Goal: Task Accomplishment & Management: Complete application form

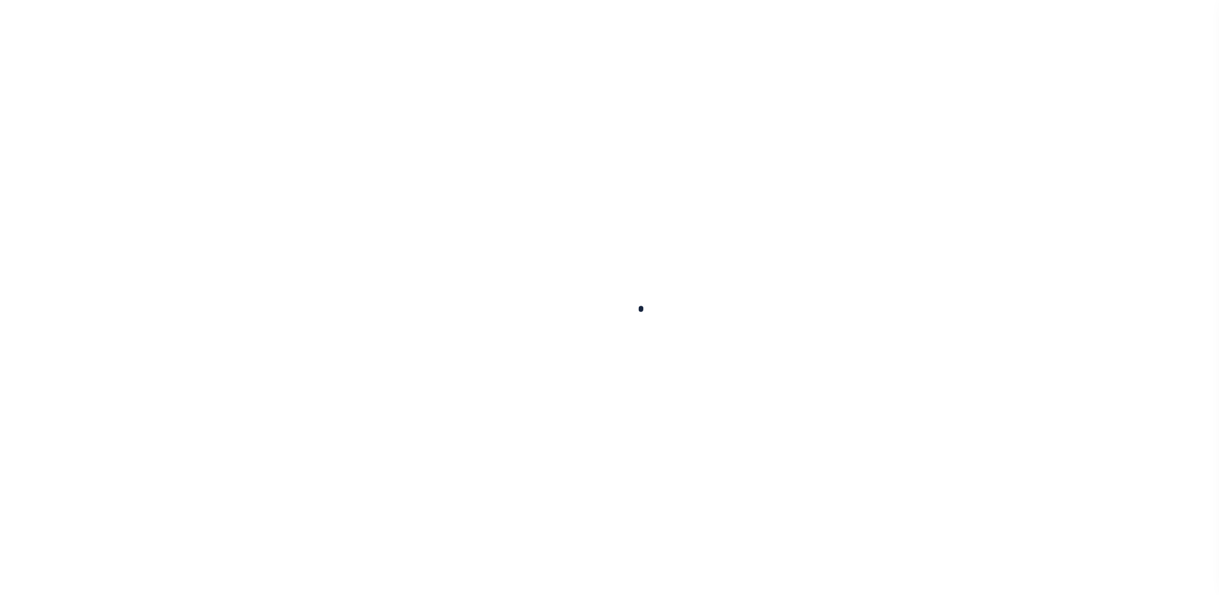
select select "NonEscrow"
select select "2702"
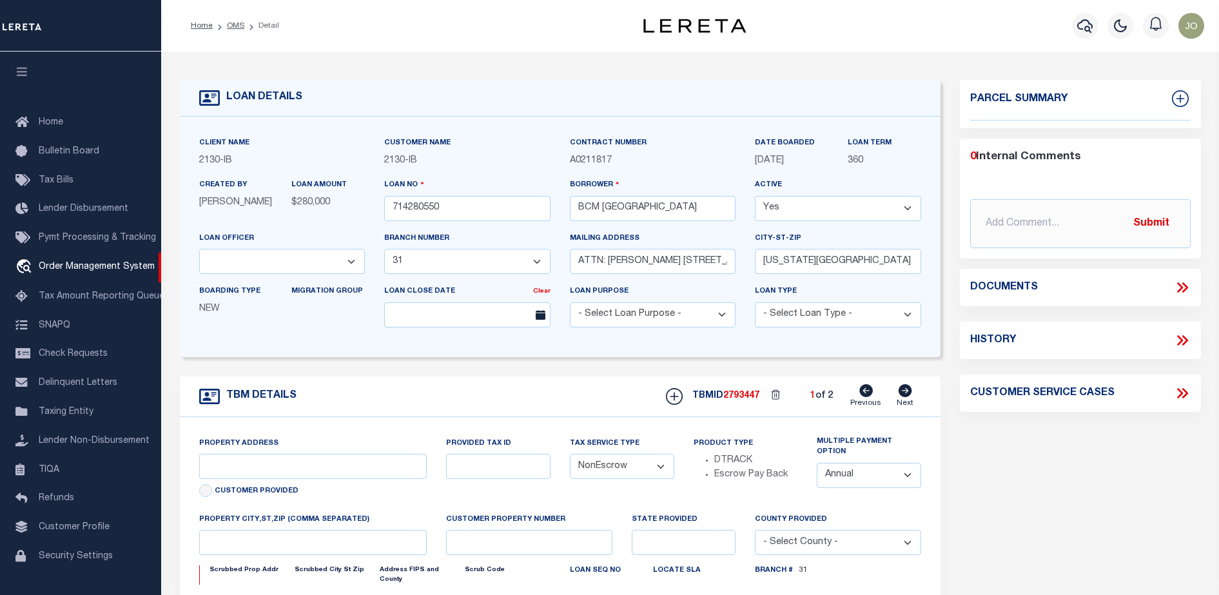
select select "7065"
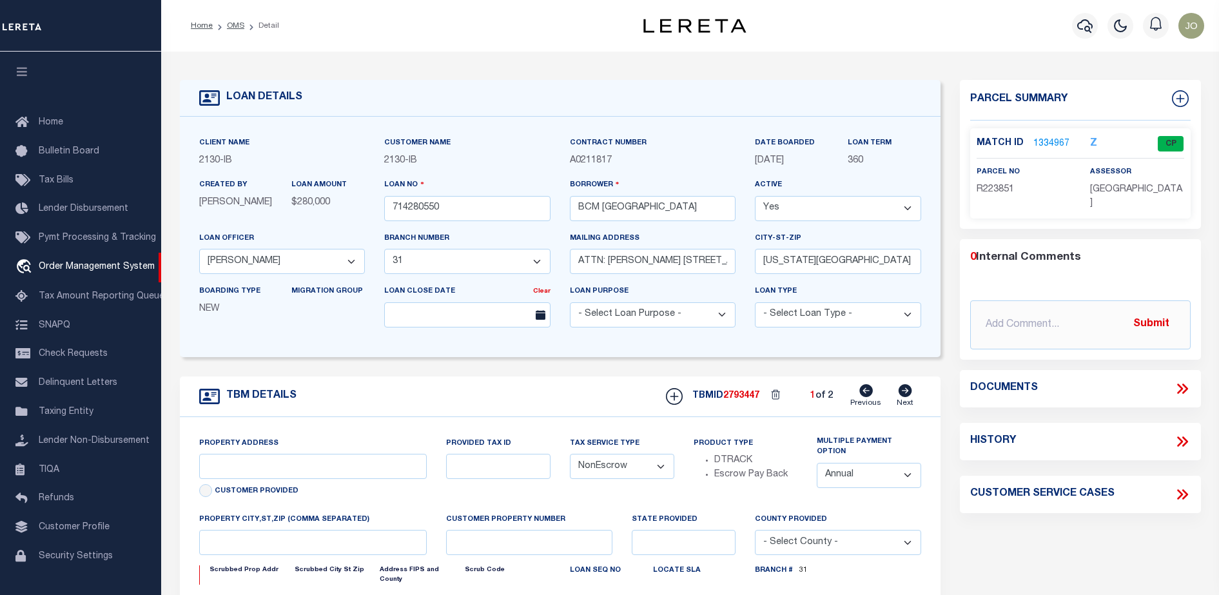
type input "[STREET_ADDRESS]"
select select
type input "[US_STATE][GEOGRAPHIC_DATA] 77590"
type input "[US_STATE]"
type input "[GEOGRAPHIC_DATA]"
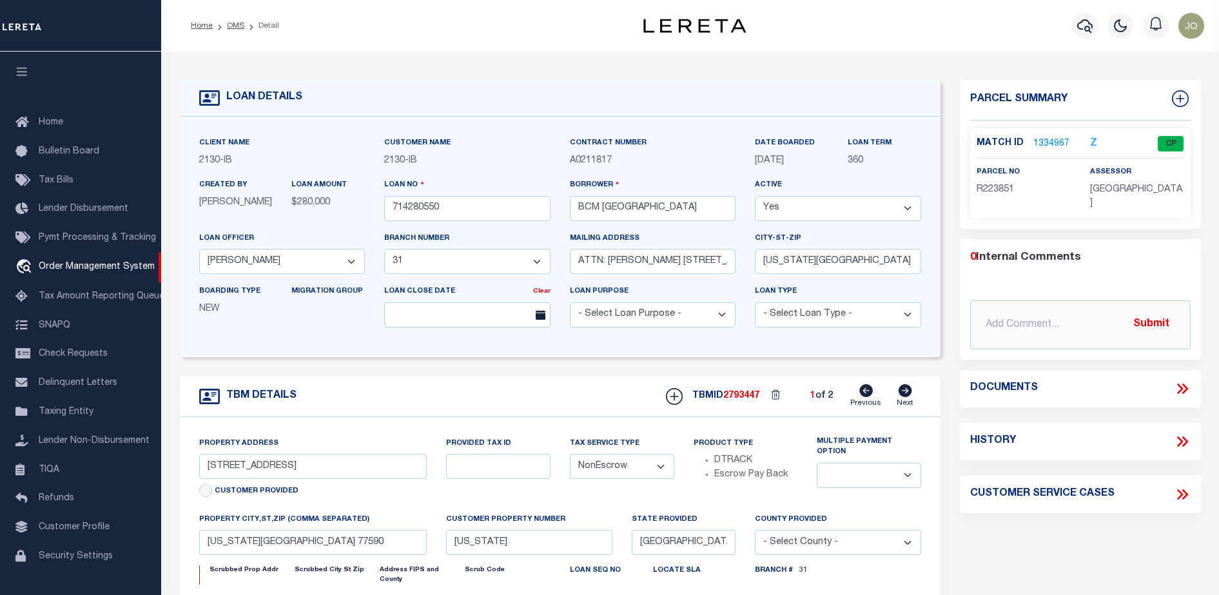
select select
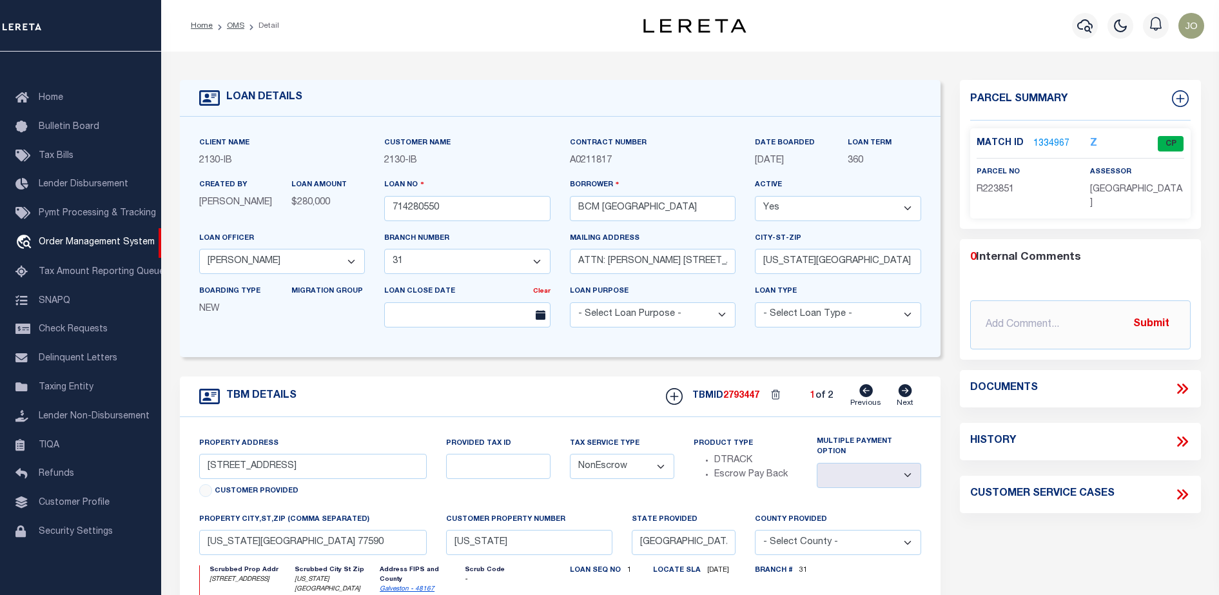
click at [627, 360] on form "LOAN DETAILS Client Name 2130 - IB Customer Name" at bounding box center [560, 442] width 761 height 724
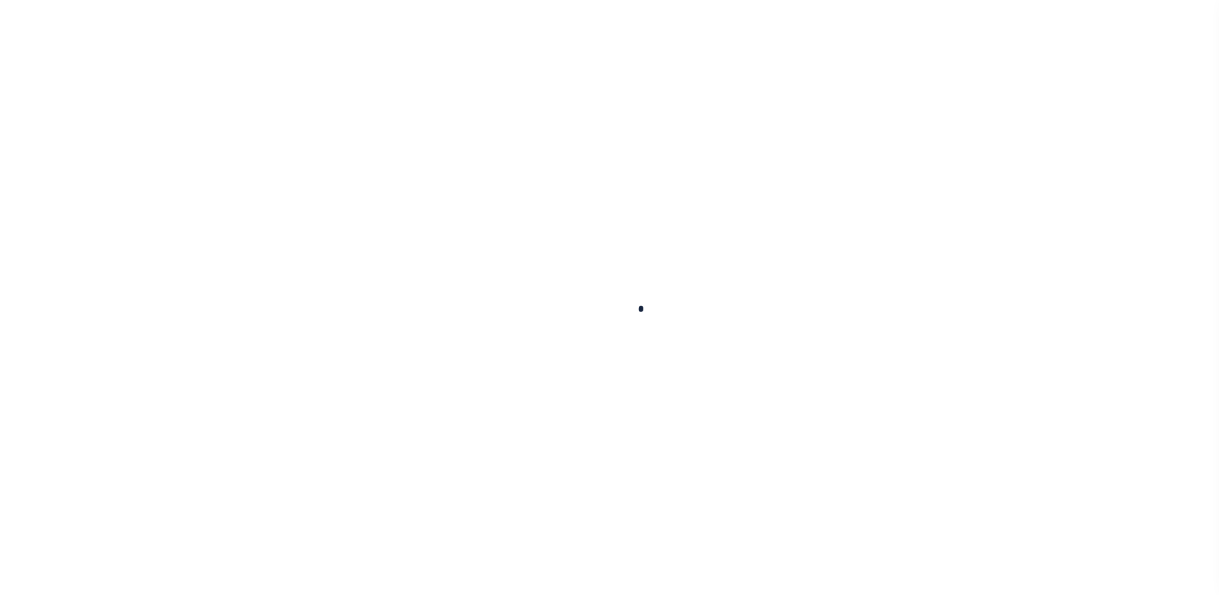
select select "NonEscrow"
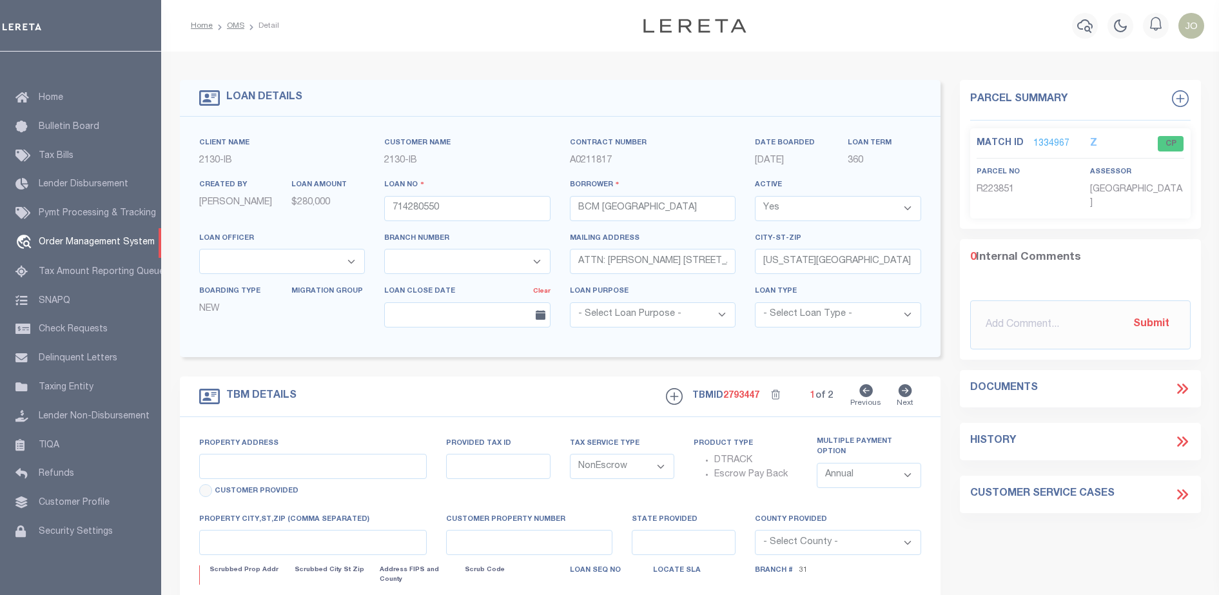
select select "2702"
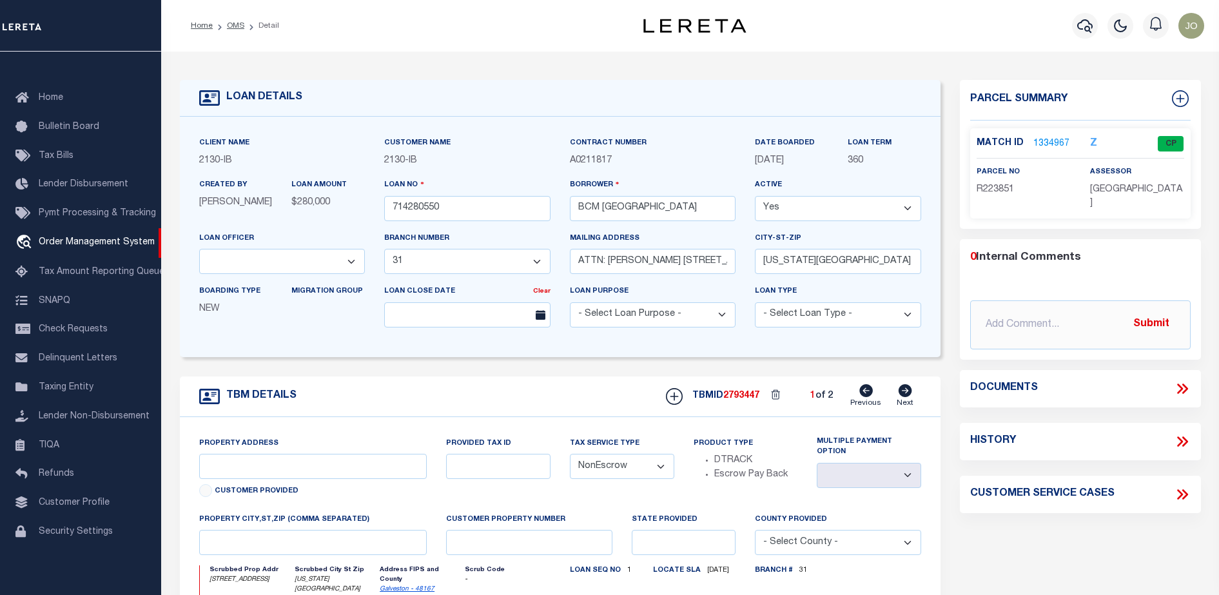
type input "[STREET_ADDRESS]"
select select
type input "[US_STATE][GEOGRAPHIC_DATA] 77590"
type input "[US_STATE]"
type input "[GEOGRAPHIC_DATA]"
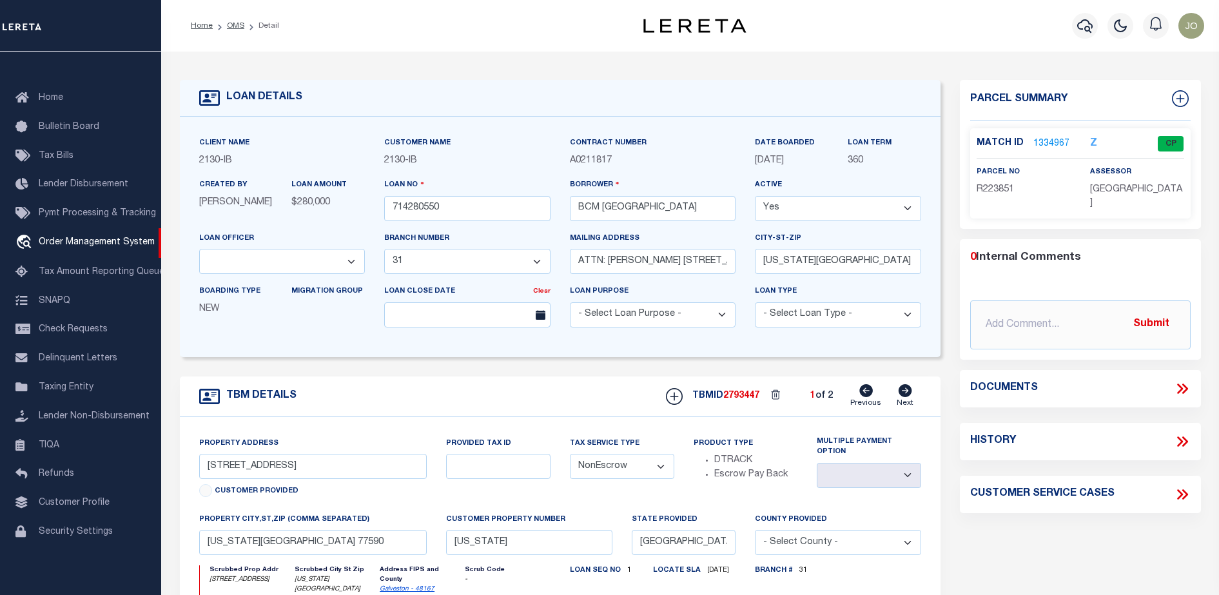
select select
select select "7065"
click at [1187, 381] on icon at bounding box center [1182, 388] width 17 height 17
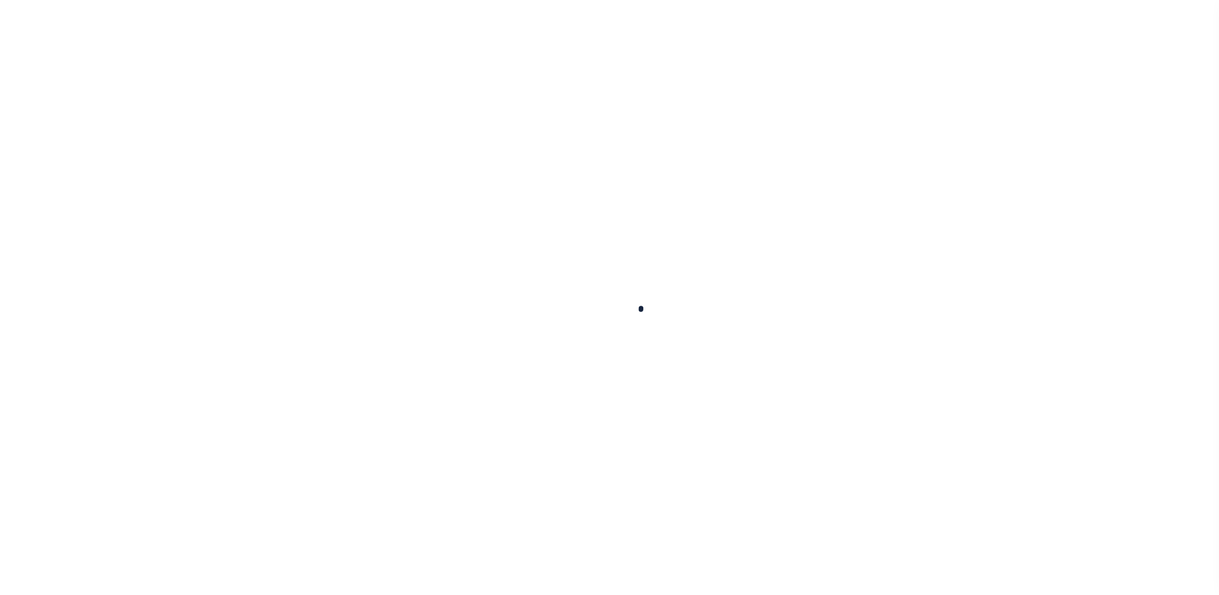
select select "NonEscrow"
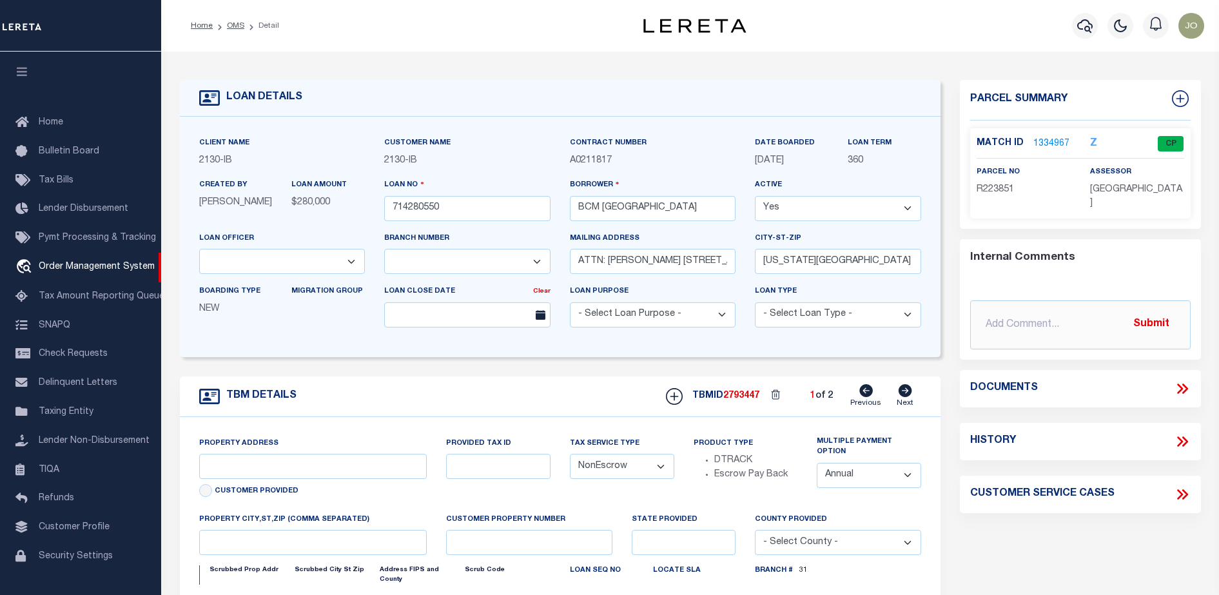
select select "7065"
select select "2702"
type input "[STREET_ADDRESS]"
select select
type input "[US_STATE][GEOGRAPHIC_DATA] 77590"
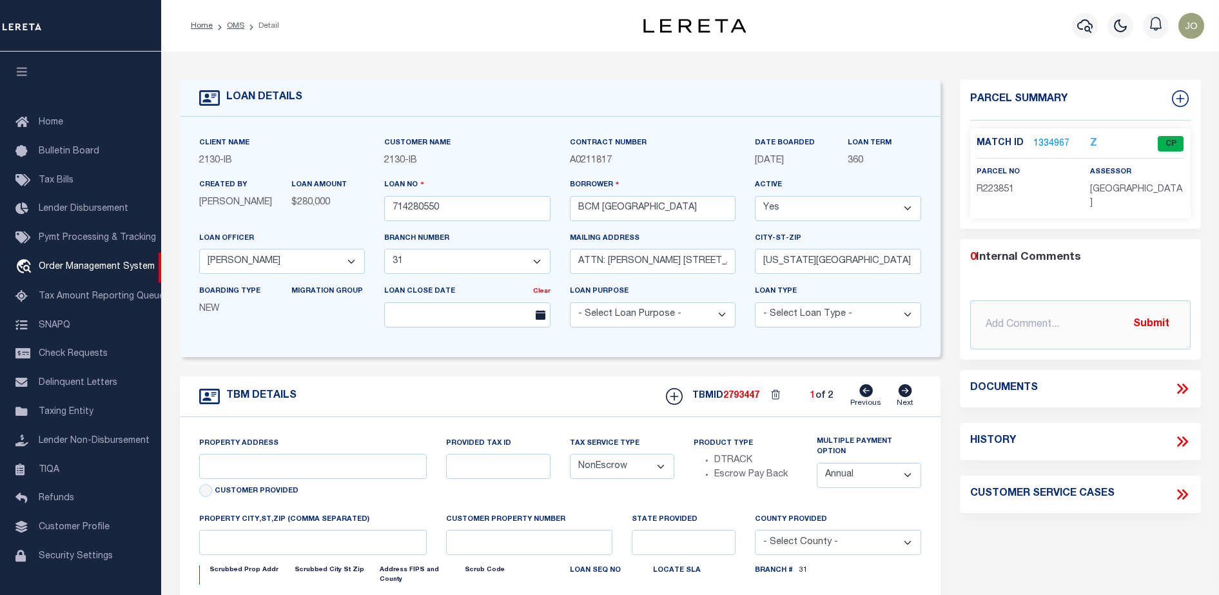
type input "[US_STATE]"
type input "[GEOGRAPHIC_DATA]"
select select
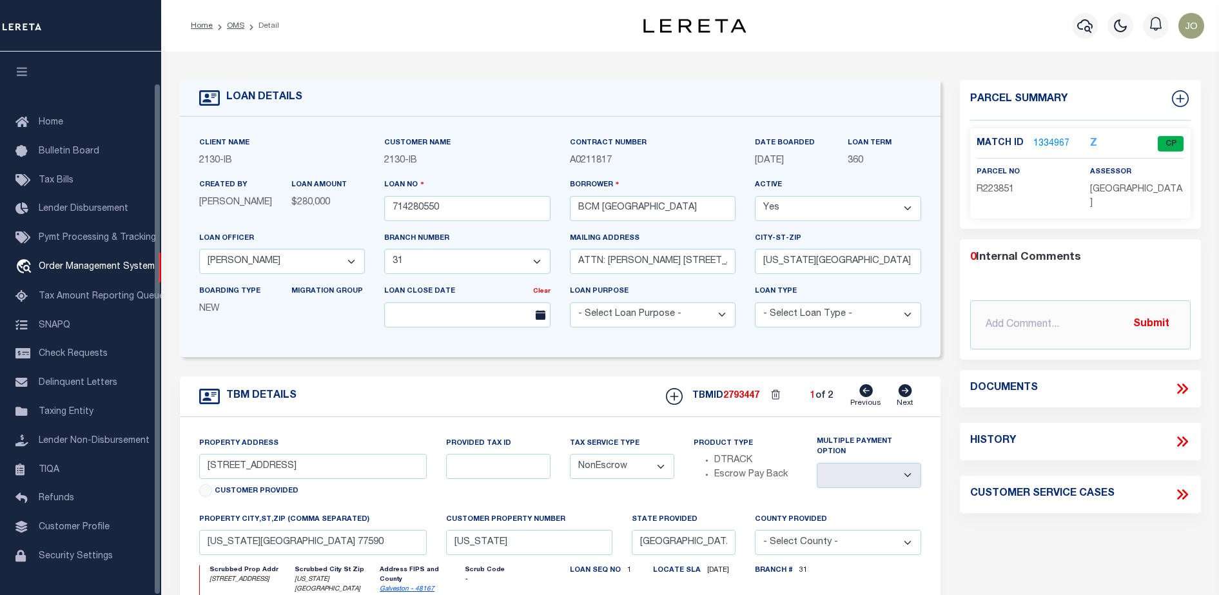
scroll to position [33, 0]
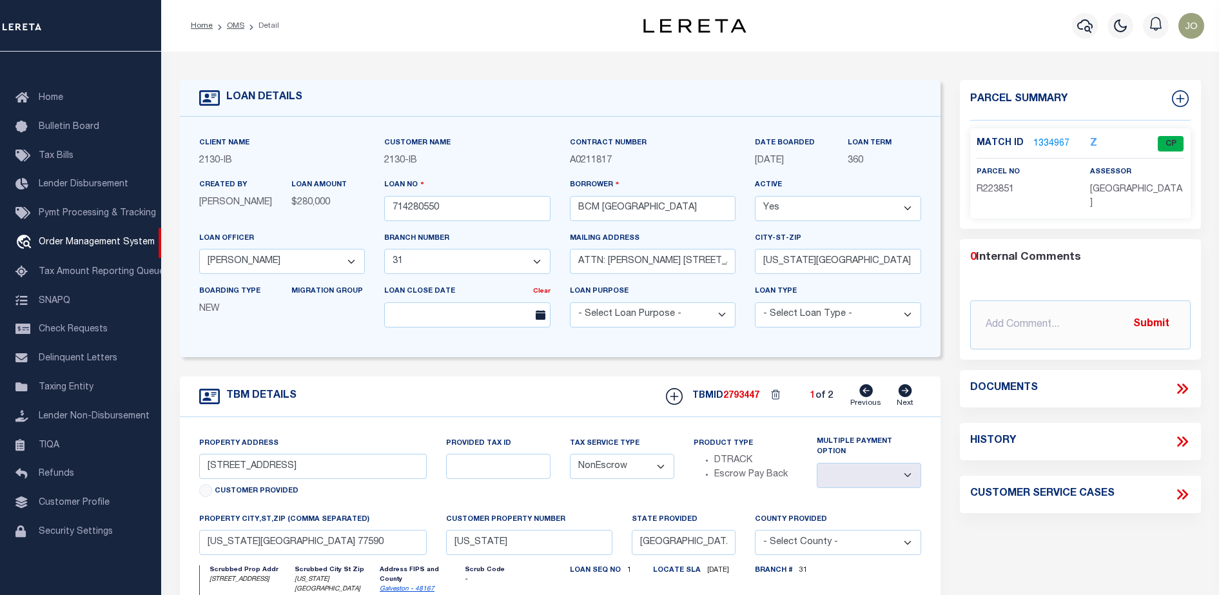
click at [1178, 382] on icon at bounding box center [1182, 388] width 17 height 17
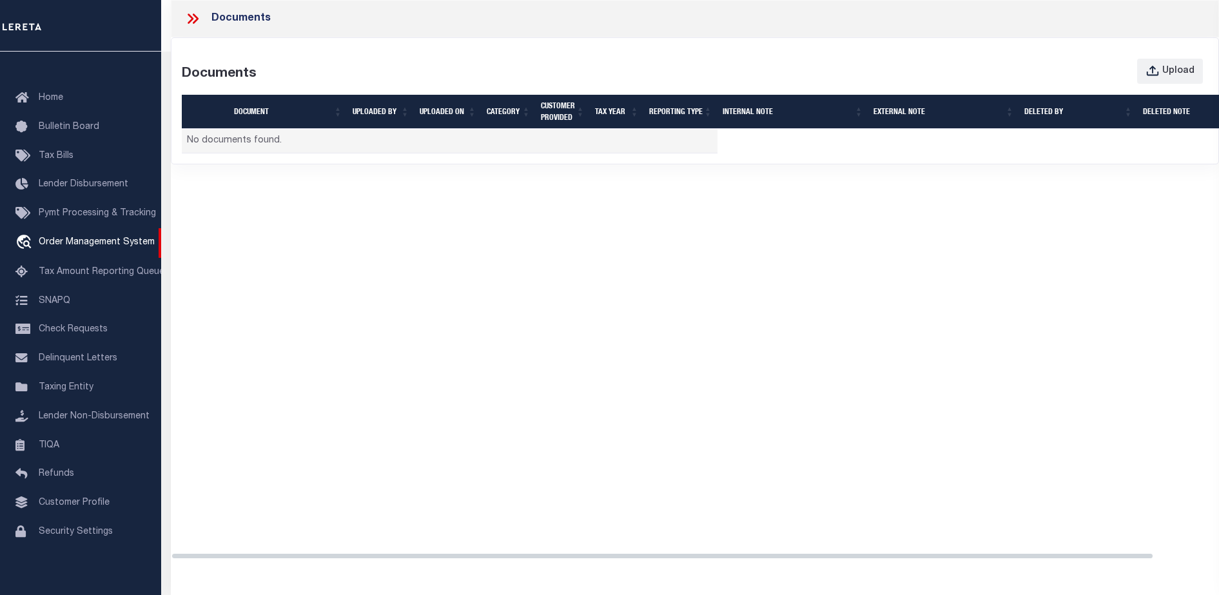
click at [837, 258] on div "Documents Documents Upload Document UPLOADED BY UPLOADED ON Category CUSTOMER P…" at bounding box center [695, 286] width 1048 height 572
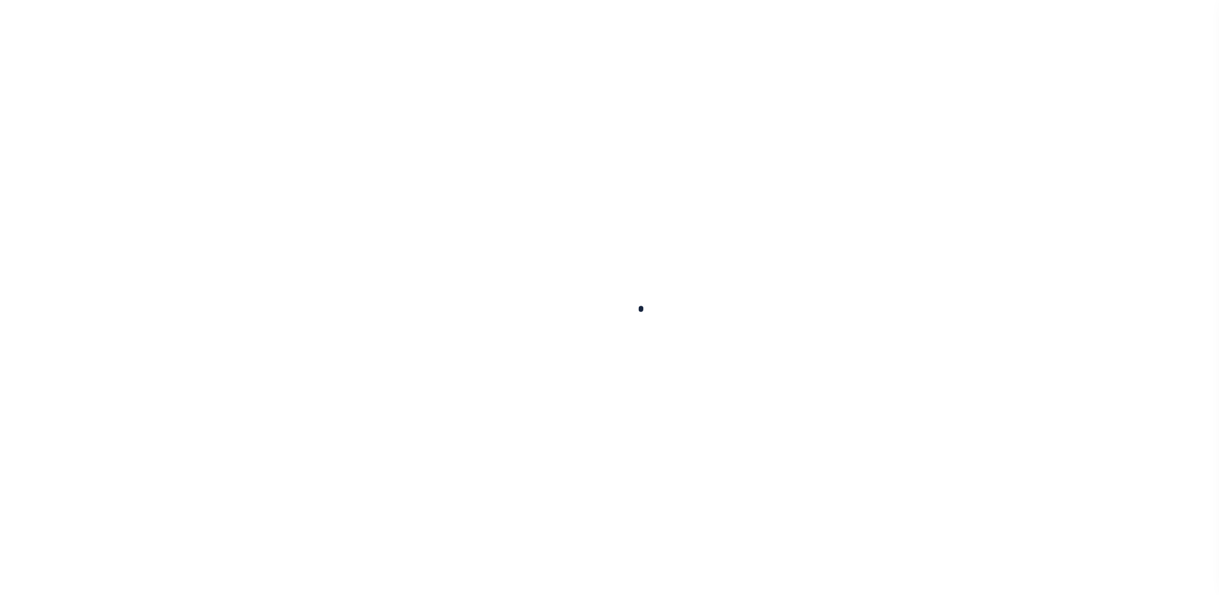
type input "714280550"
type input "BCM [GEOGRAPHIC_DATA]"
select select
type input "ATTN: [PERSON_NAME] [STREET_ADDRESS]"
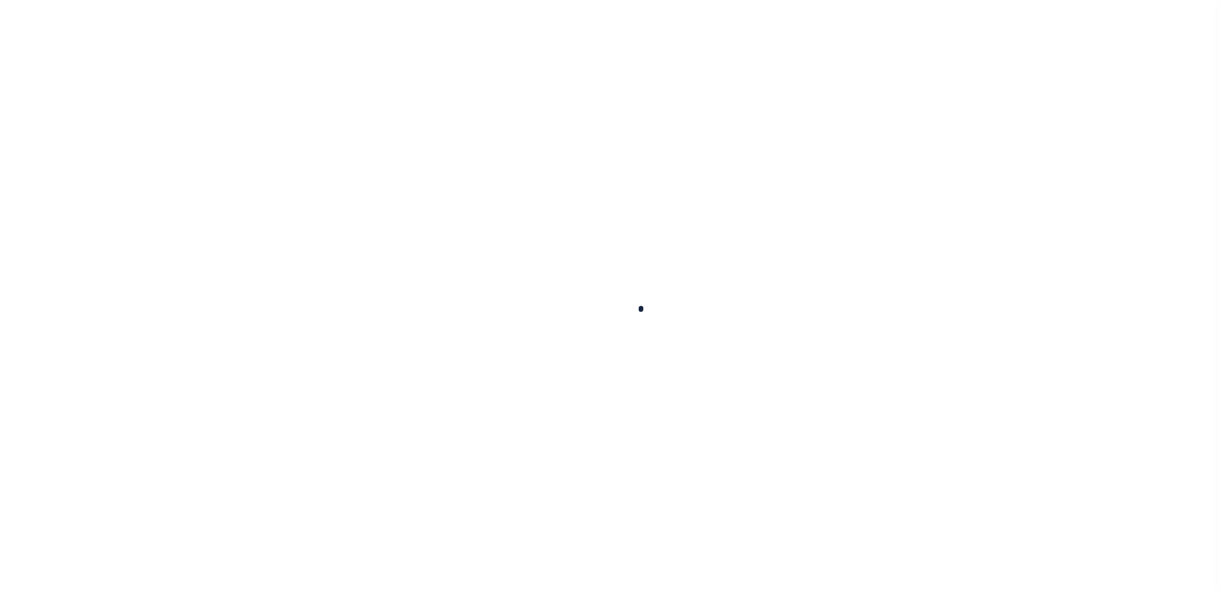
type input "[US_STATE][GEOGRAPHIC_DATA] 77591"
select select
select select "NonEscrow"
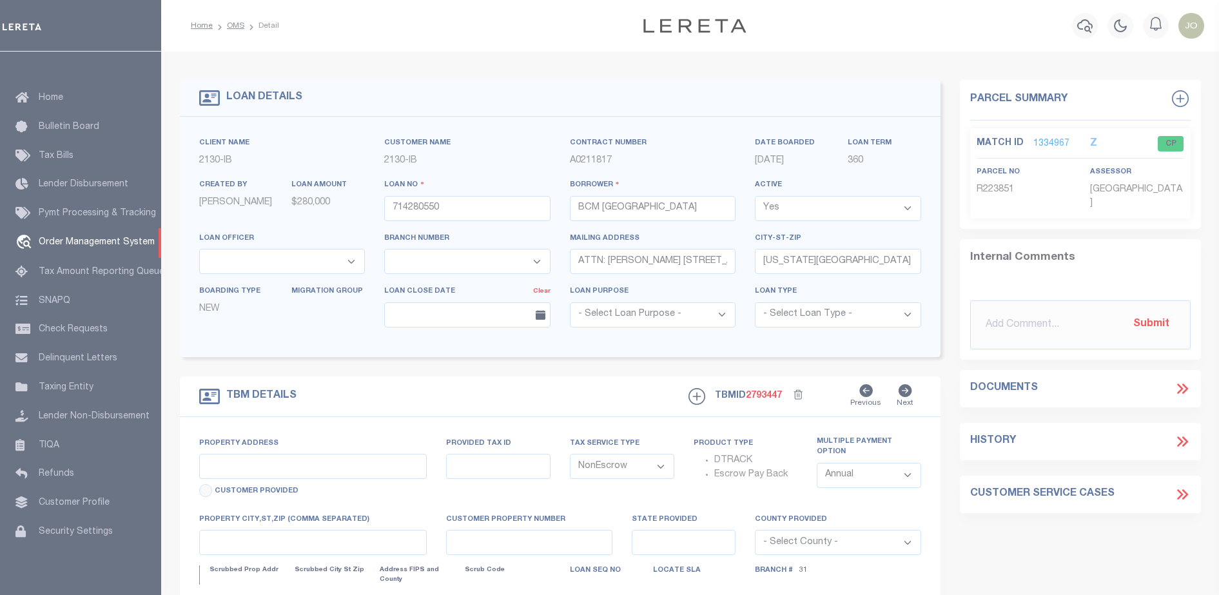
select select "2702"
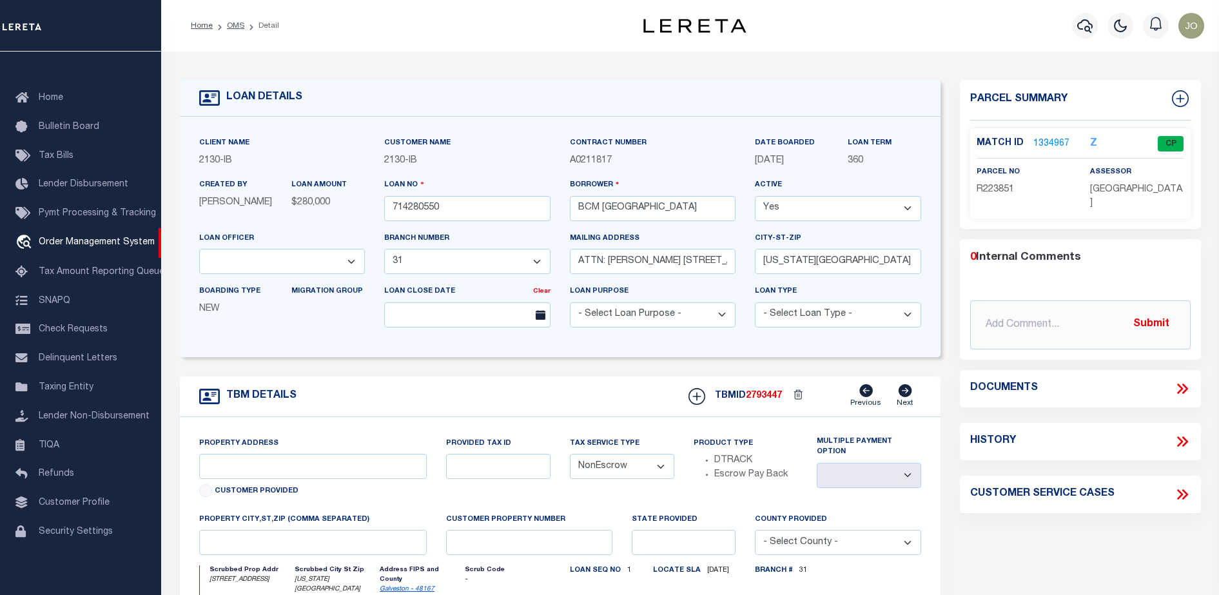
type input "[STREET_ADDRESS]"
select select
type input "[US_STATE][GEOGRAPHIC_DATA] 77590"
type input "[US_STATE]"
type input "[GEOGRAPHIC_DATA]"
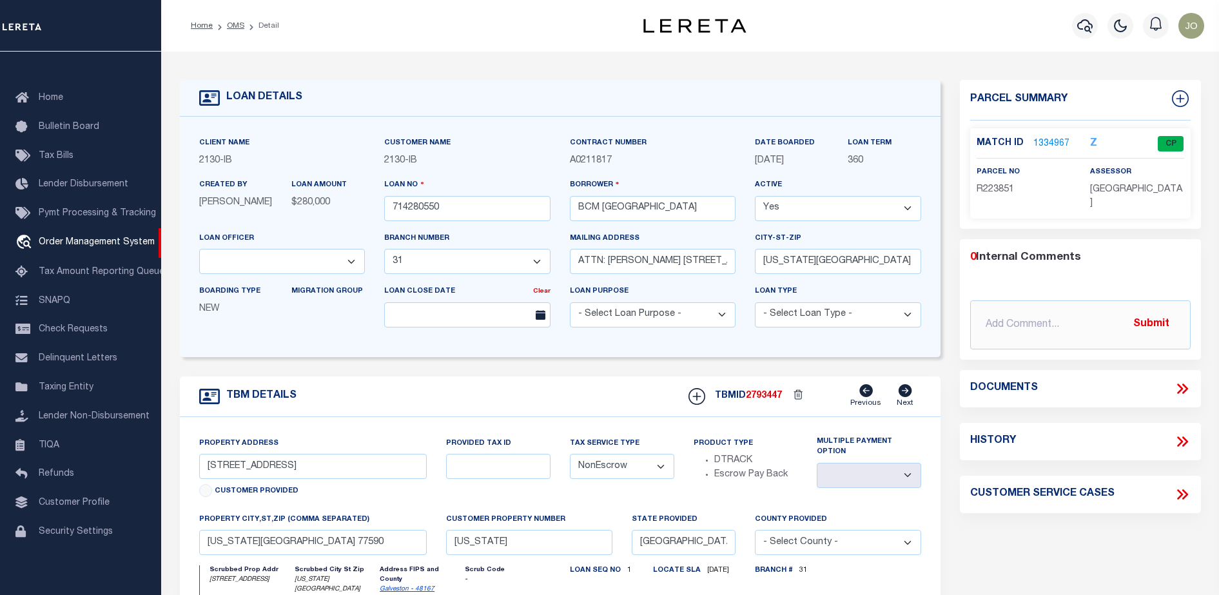
select select
select select "7065"
click at [1180, 385] on icon at bounding box center [1180, 388] width 6 height 10
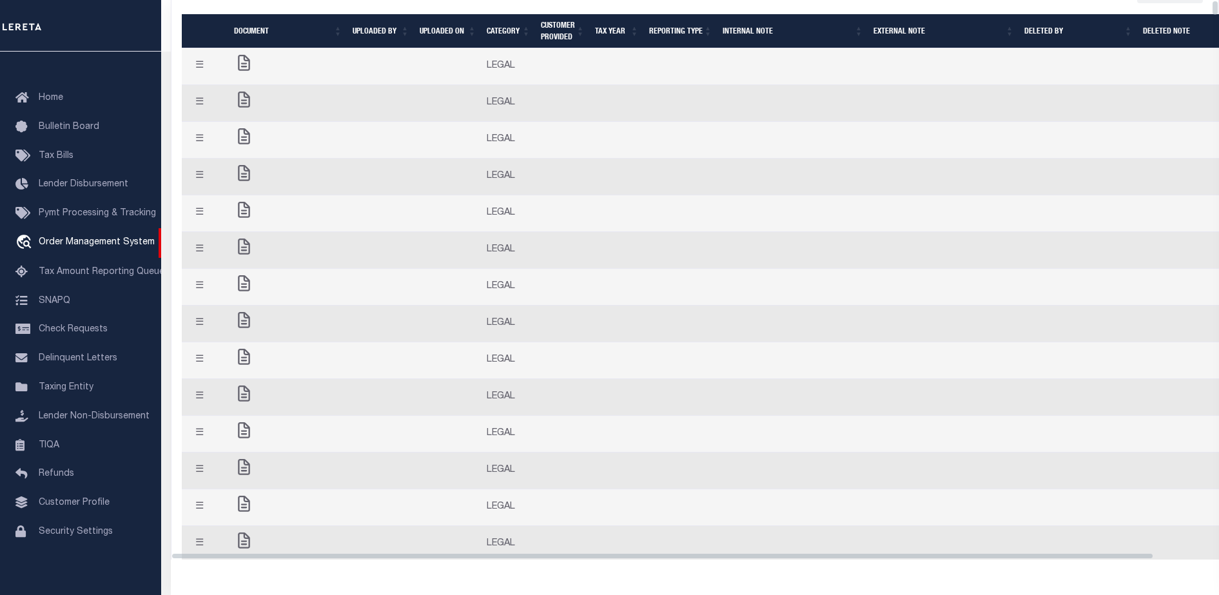
scroll to position [0, 0]
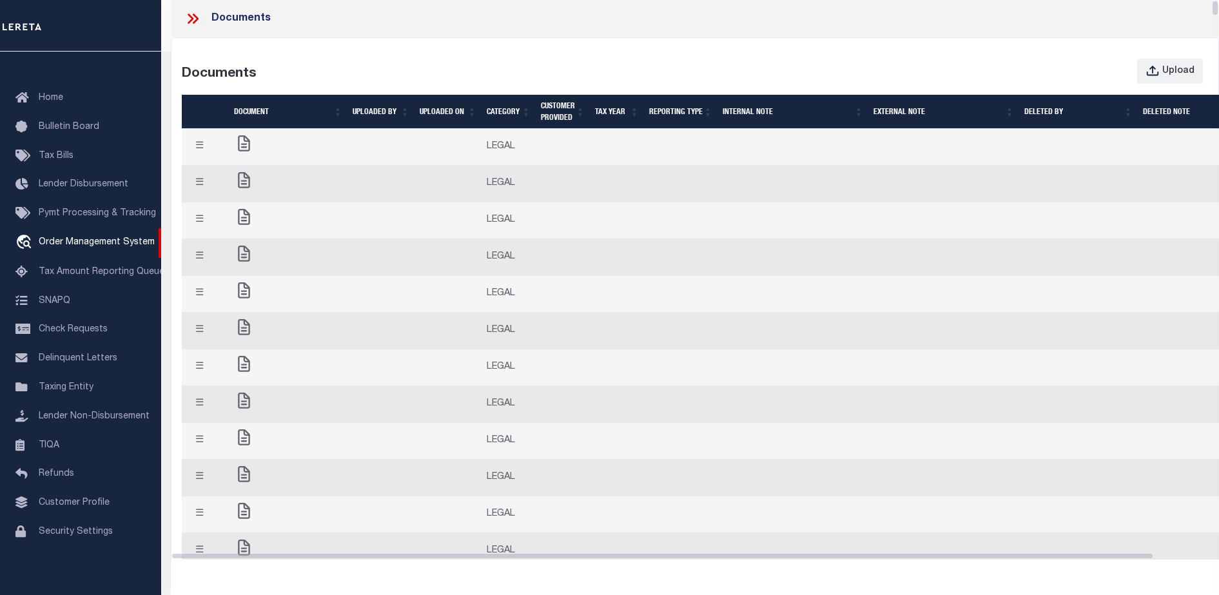
click at [237, 140] on icon at bounding box center [244, 143] width 20 height 16
click at [212, 146] on button "☰" at bounding box center [199, 146] width 25 height 25
click at [628, 187] on td at bounding box center [617, 184] width 54 height 37
